Goal: Task Accomplishment & Management: Manage account settings

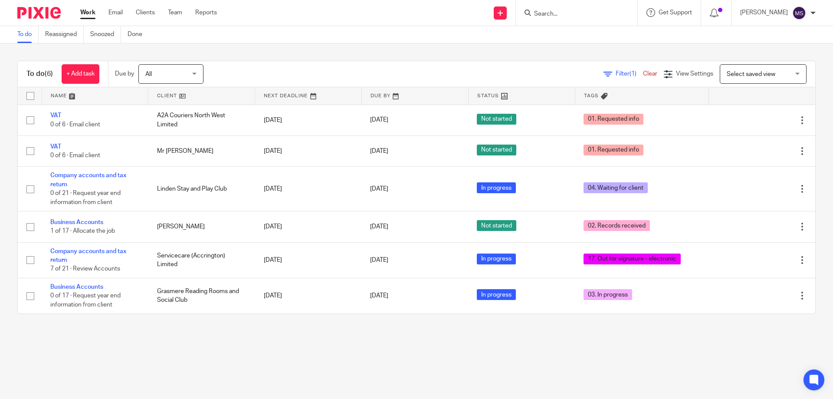
click at [562, 15] on input "Search" at bounding box center [572, 14] width 78 height 8
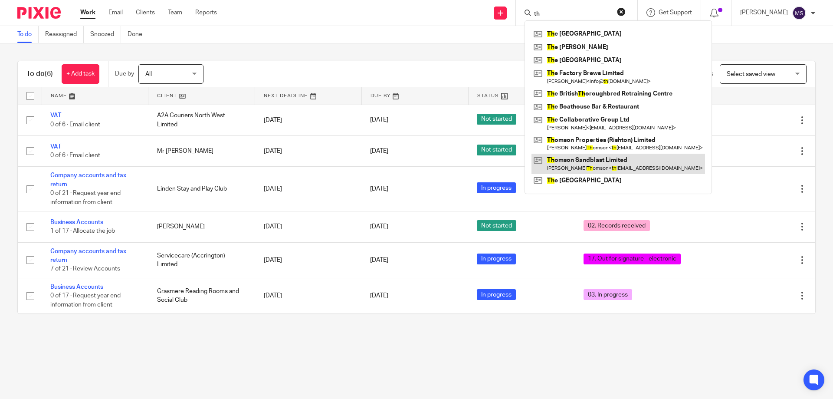
type input "t"
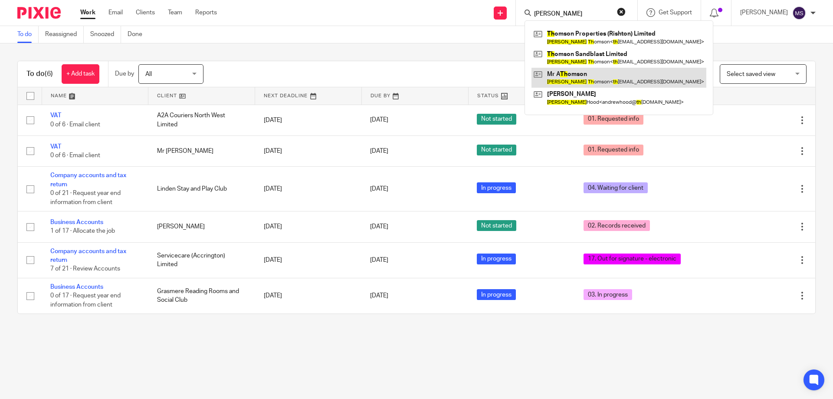
type input "andrew th"
click at [577, 78] on link at bounding box center [619, 78] width 175 height 20
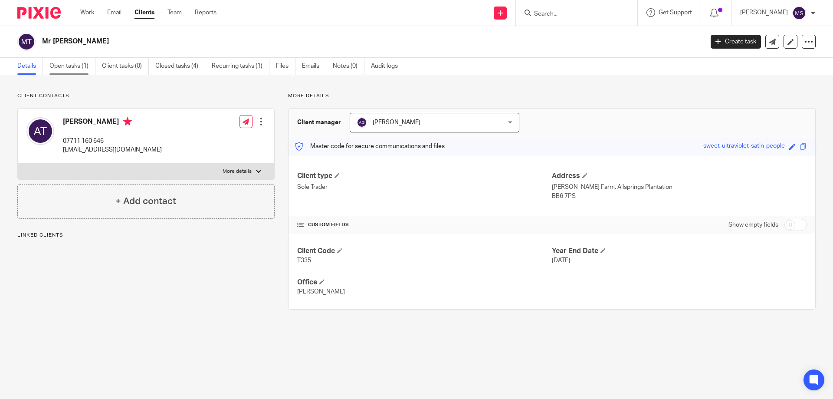
click at [73, 69] on link "Open tasks (1)" at bounding box center [72, 66] width 46 height 17
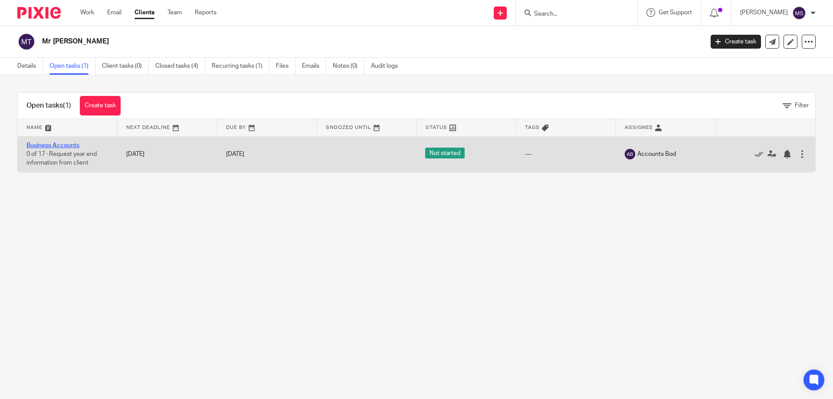
click at [71, 145] on link "Business Accounts" at bounding box center [52, 145] width 53 height 6
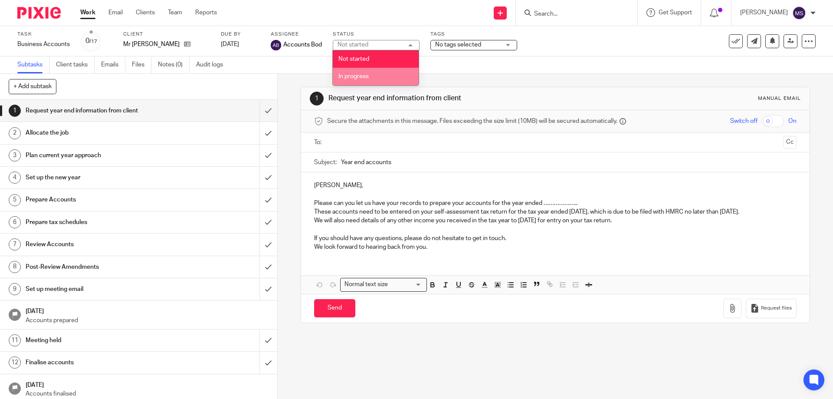
click at [371, 76] on li "In progress" at bounding box center [376, 77] width 86 height 18
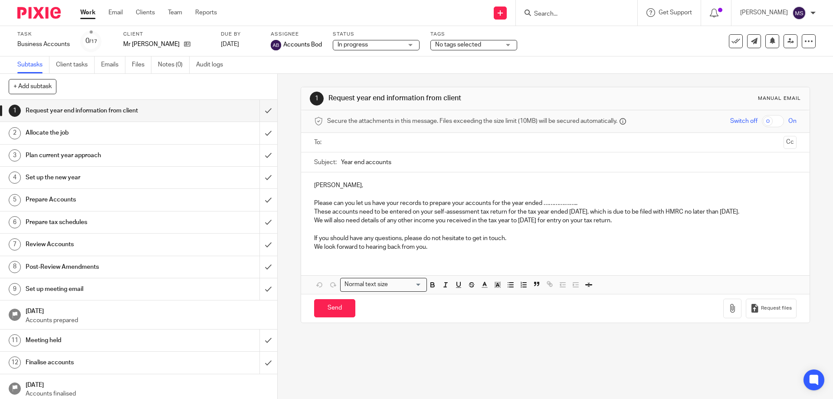
click at [497, 43] on span "No tags selected" at bounding box center [467, 44] width 65 height 9
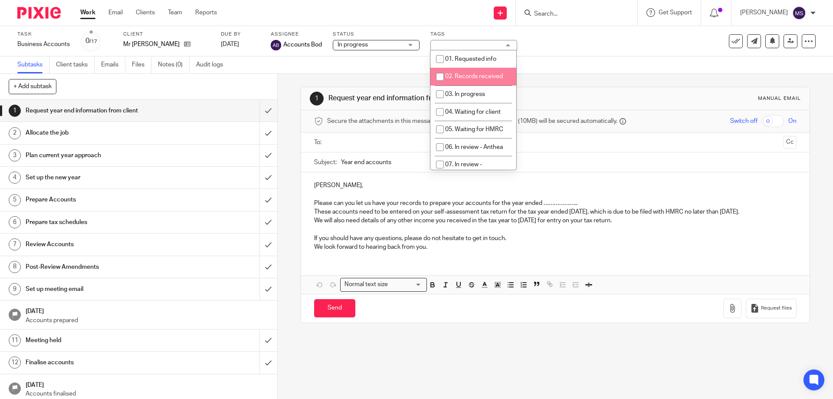
click at [461, 79] on span "02. Records received" at bounding box center [474, 76] width 58 height 6
checkbox input "true"
click at [625, 55] on div "Task Business Accounts Save Business Accounts 0 /17 Client Mr A Thomson Due by …" at bounding box center [416, 41] width 833 height 30
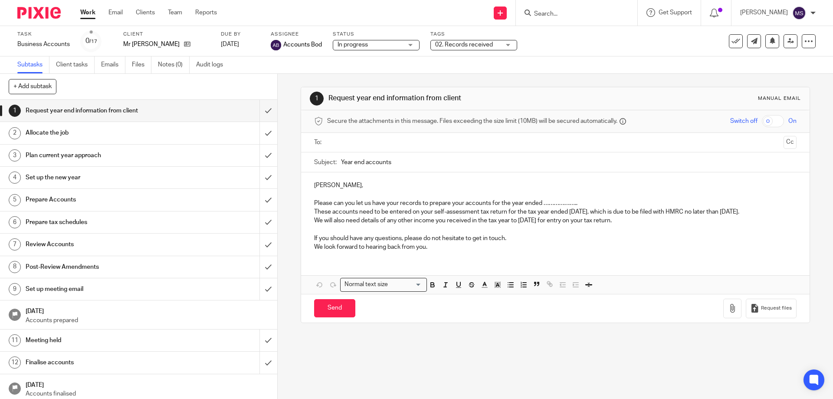
click at [85, 13] on link "Work" at bounding box center [87, 12] width 15 height 9
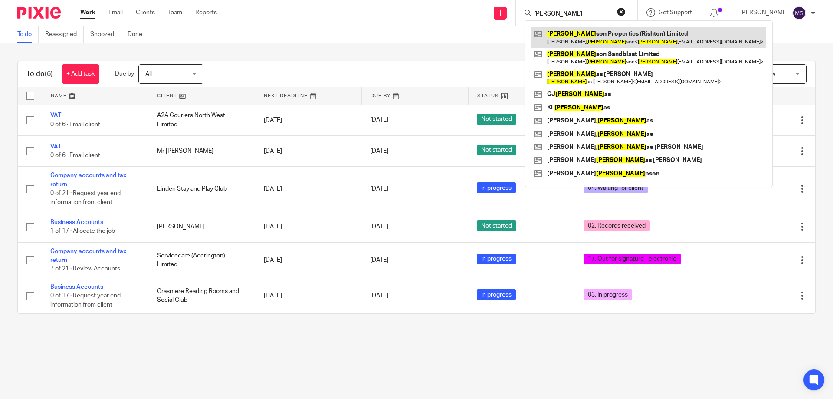
type input "[PERSON_NAME]"
click at [598, 40] on link at bounding box center [649, 37] width 234 height 20
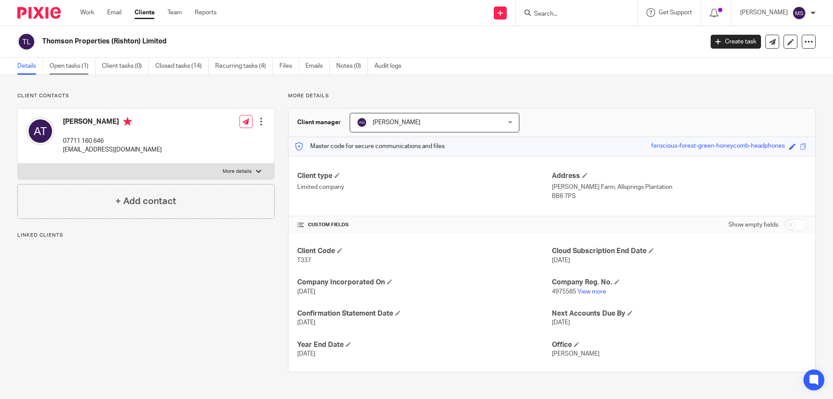
click at [80, 67] on link "Open tasks (1)" at bounding box center [72, 66] width 46 height 17
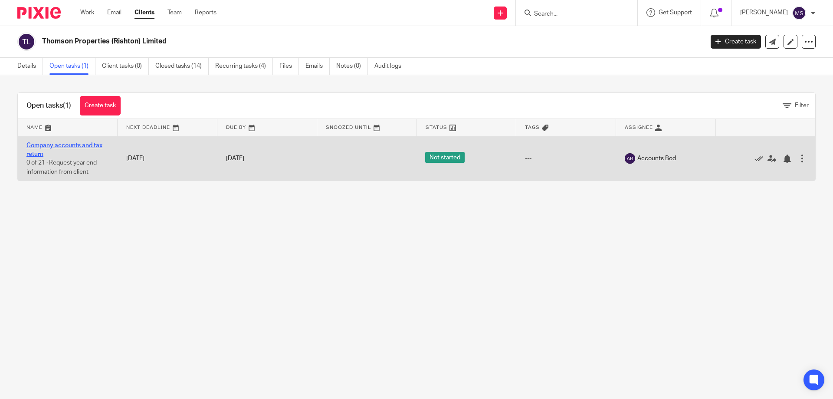
click at [75, 144] on link "Company accounts and tax return" at bounding box center [64, 149] width 76 height 15
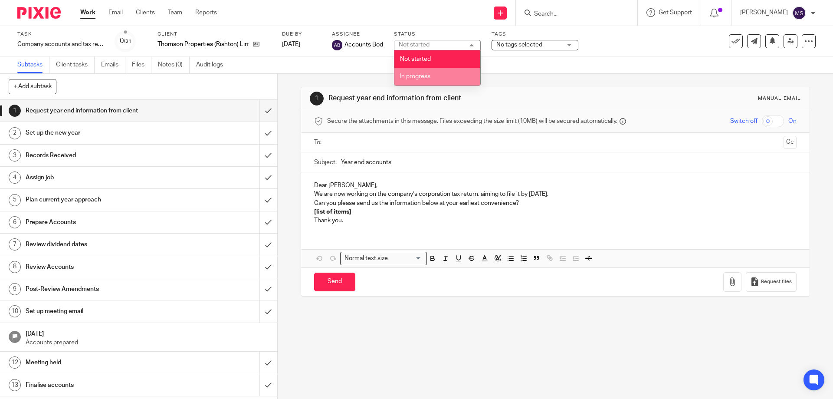
click at [428, 79] on li "In progress" at bounding box center [437, 77] width 86 height 18
click at [547, 45] on span "No tags selected" at bounding box center [528, 44] width 65 height 9
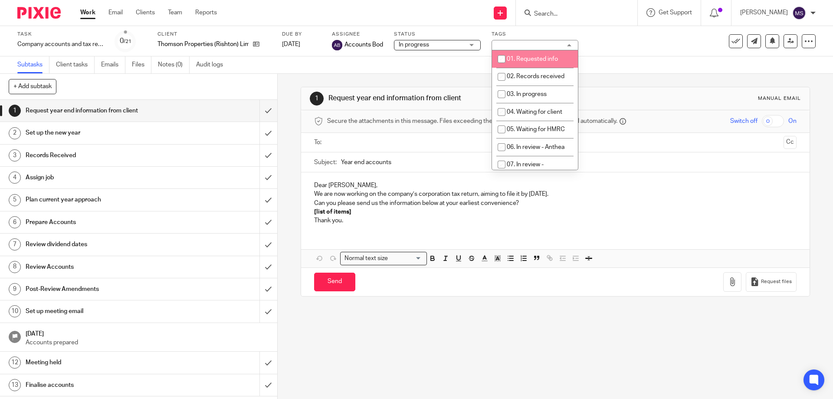
click at [528, 58] on span "01. Requested info" at bounding box center [532, 59] width 51 height 6
checkbox input "true"
click at [619, 58] on div "Subtasks Client tasks Emails Files Notes (0) Audit logs" at bounding box center [416, 64] width 833 height 17
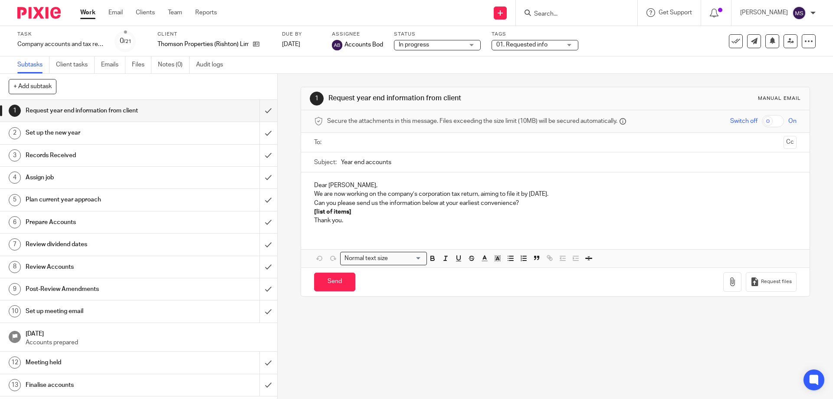
click at [526, 40] on span "01. Requested info" at bounding box center [528, 44] width 65 height 9
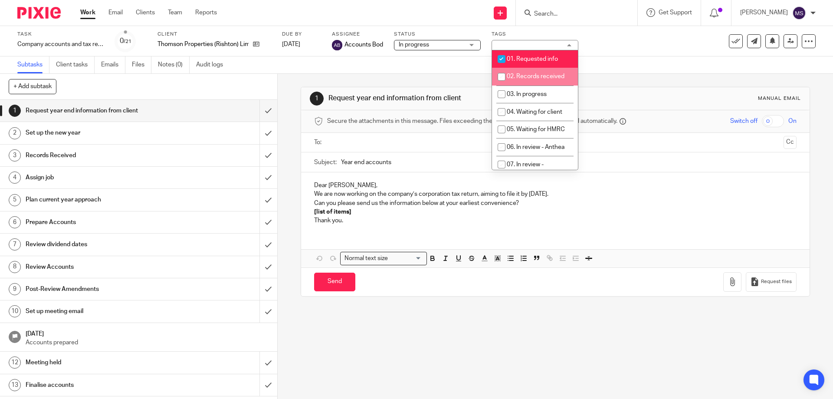
click at [536, 74] on span "02. Records received" at bounding box center [536, 76] width 58 height 6
checkbox input "true"
click at [537, 62] on li "01. Requested info" at bounding box center [535, 59] width 86 height 18
checkbox input "false"
click at [642, 56] on div "Task Company accounts and tax return Save Company accounts and tax return 0 /21…" at bounding box center [416, 41] width 833 height 30
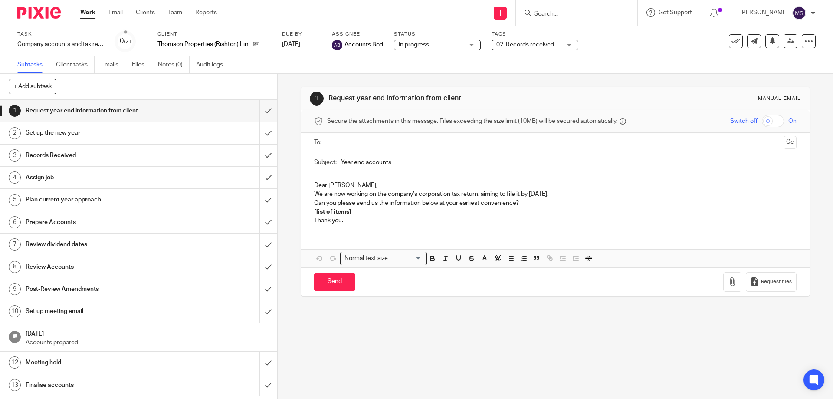
click at [543, 10] on input "Search" at bounding box center [572, 14] width 78 height 8
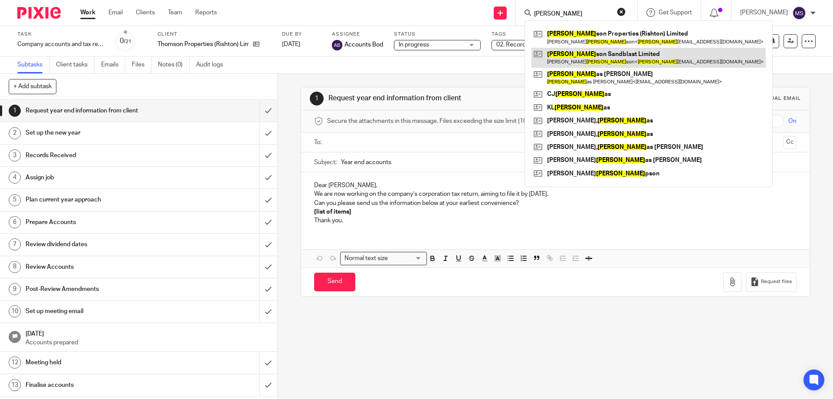
type input "thom"
click at [610, 58] on link at bounding box center [649, 58] width 234 height 20
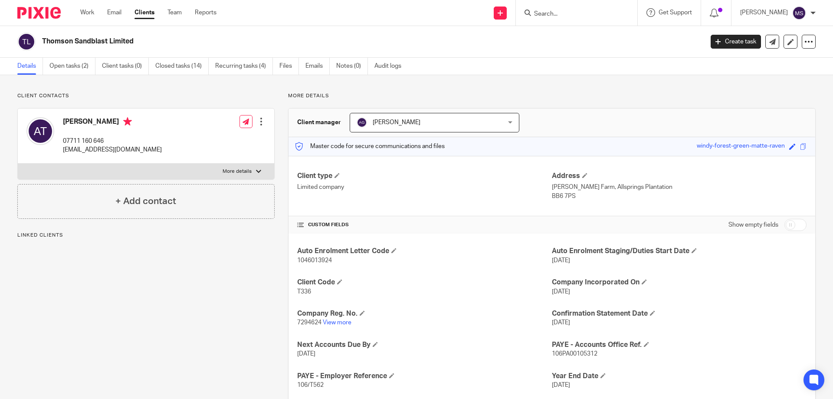
click at [44, 69] on ul "Details Open tasks (2) Client tasks (0) Closed tasks (14) Recurring tasks (4) F…" at bounding box center [215, 66] width 397 height 17
click at [49, 69] on ul "Details Open tasks (2) Client tasks (0) Closed tasks (14) Recurring tasks (4) F…" at bounding box center [215, 66] width 397 height 17
click at [59, 67] on link "Open tasks (2)" at bounding box center [72, 66] width 46 height 17
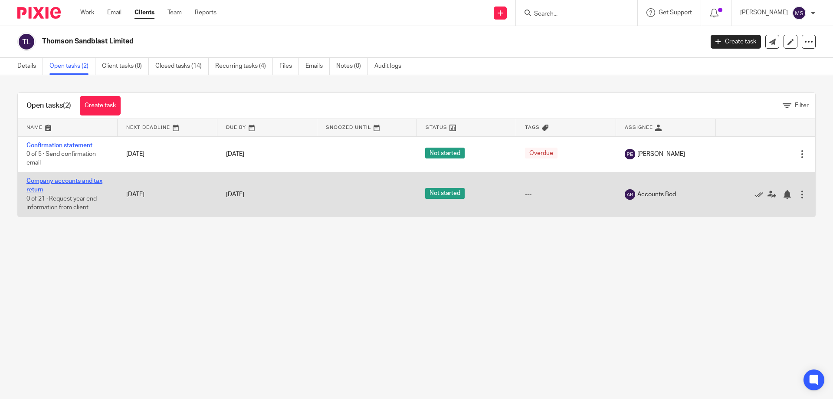
click at [85, 180] on link "Company accounts and tax return" at bounding box center [64, 185] width 76 height 15
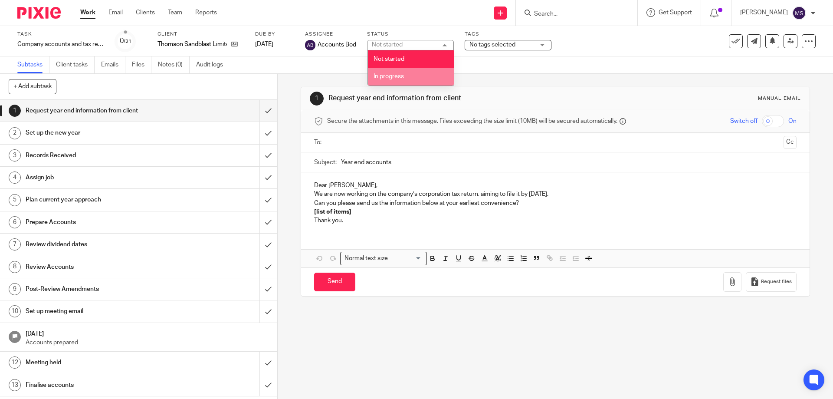
click at [414, 77] on li "In progress" at bounding box center [411, 77] width 86 height 18
click at [488, 49] on span "No tags selected" at bounding box center [502, 44] width 65 height 9
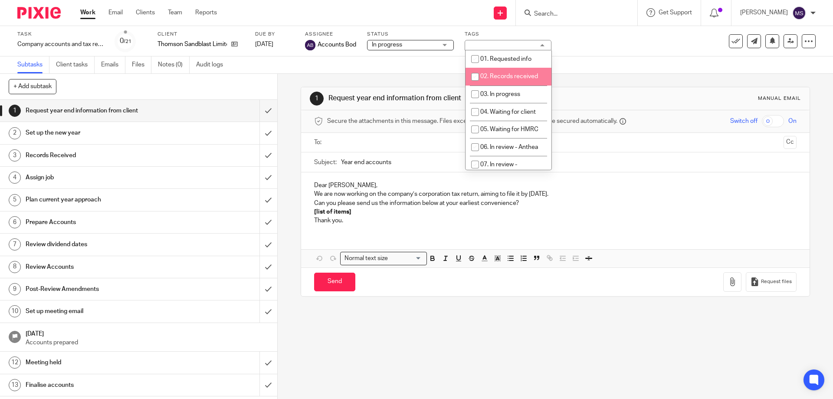
click at [487, 72] on li "02. Records received" at bounding box center [509, 77] width 86 height 18
checkbox input "true"
click at [625, 67] on div "Subtasks Client tasks Emails Files Notes (0) Audit logs" at bounding box center [416, 64] width 833 height 17
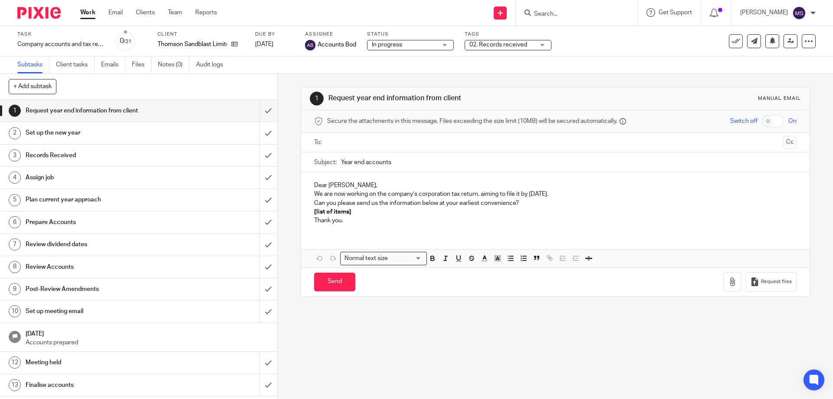
click at [85, 14] on link "Work" at bounding box center [87, 12] width 15 height 9
